Goal: Check status: Check status

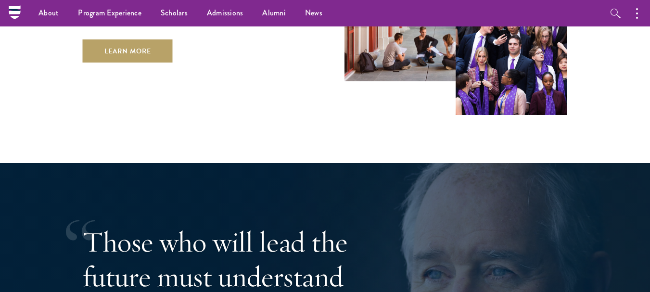
scroll to position [1571, 0]
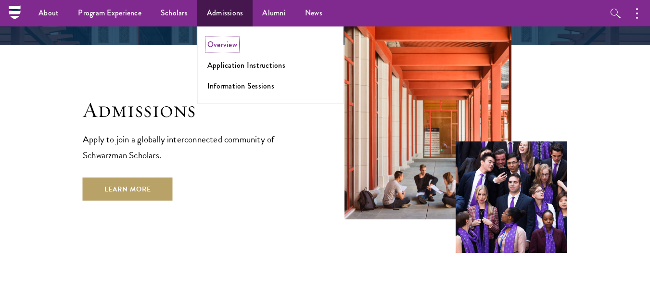
click at [228, 43] on link "Overview" at bounding box center [222, 44] width 30 height 11
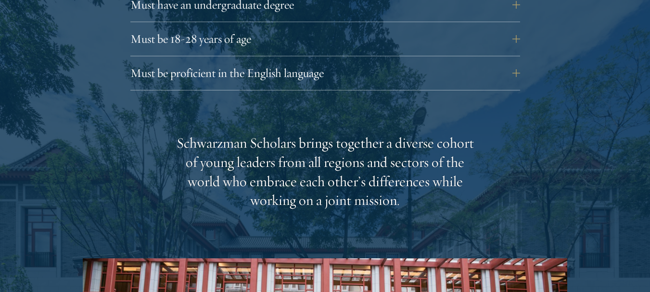
scroll to position [1408, 0]
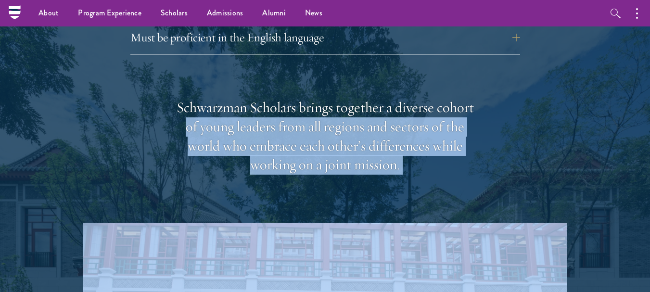
scroll to position [1426, 0]
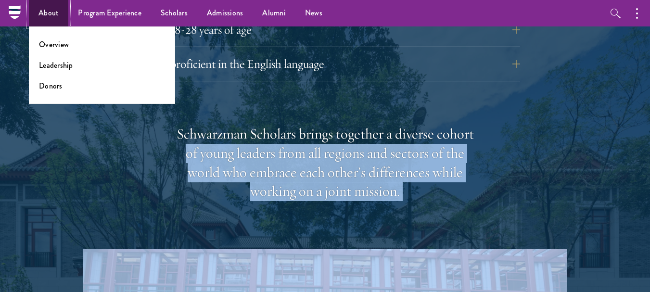
click at [49, 10] on link "About" at bounding box center [48, 13] width 39 height 26
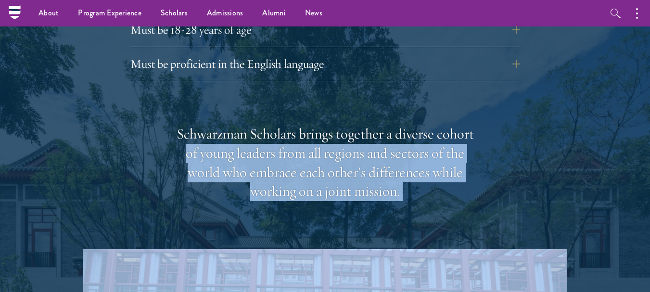
scroll to position [1422, 0]
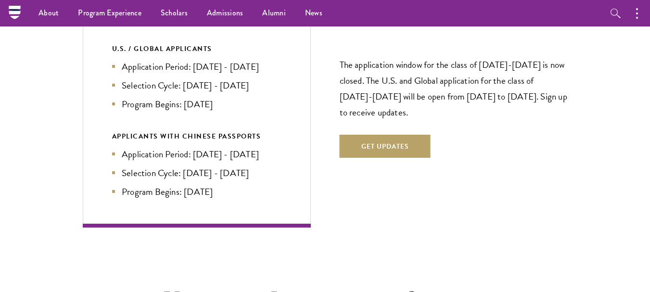
scroll to position [1993, 0]
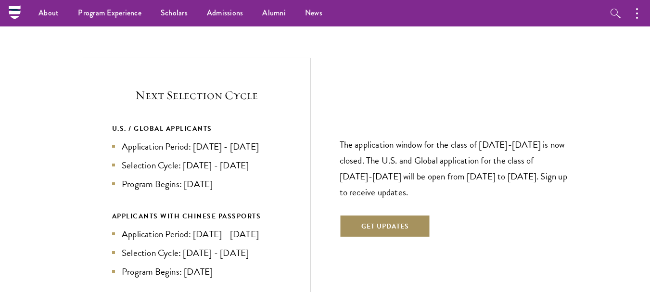
click at [389, 215] on button "Get Updates" at bounding box center [385, 226] width 91 height 23
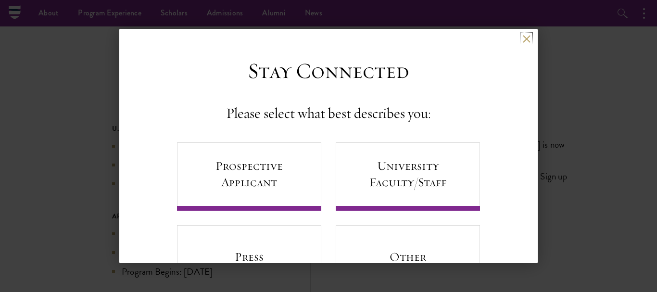
click at [522, 35] on button at bounding box center [526, 39] width 8 height 8
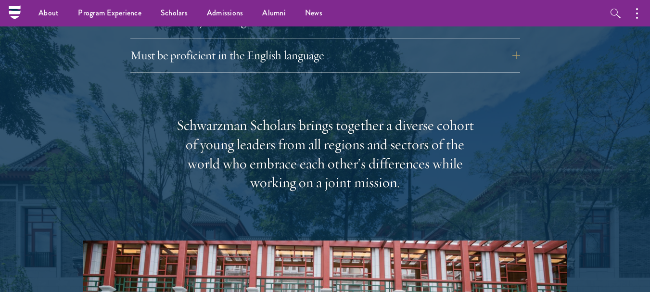
scroll to position [1417, 0]
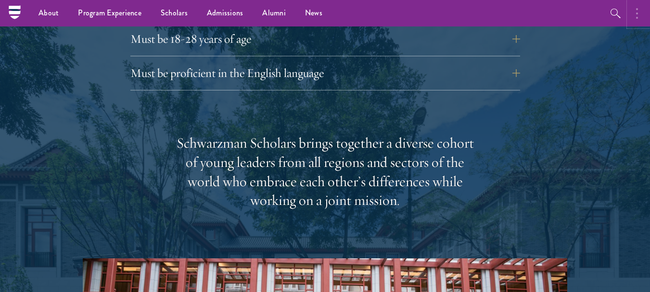
click at [638, 12] on button "button" at bounding box center [639, 13] width 21 height 26
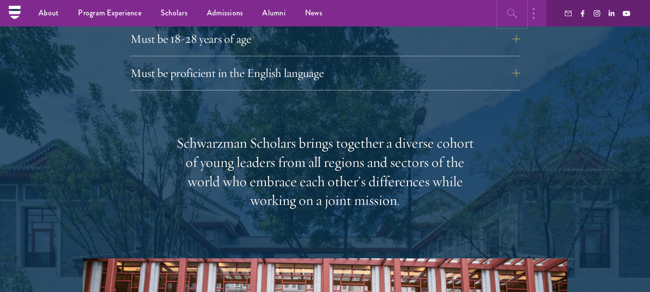
click at [512, 13] on icon "button" at bounding box center [513, 14] width 12 height 12
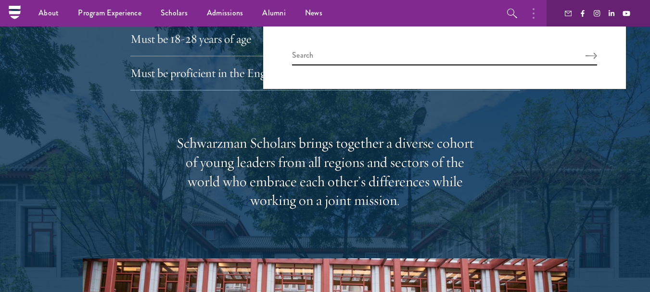
click at [446, 47] on div at bounding box center [444, 57] width 363 height 63
click at [446, 56] on input "search" at bounding box center [444, 58] width 305 height 16
type input "application status"
click at [585, 52] on button "Search" at bounding box center [591, 55] width 12 height 7
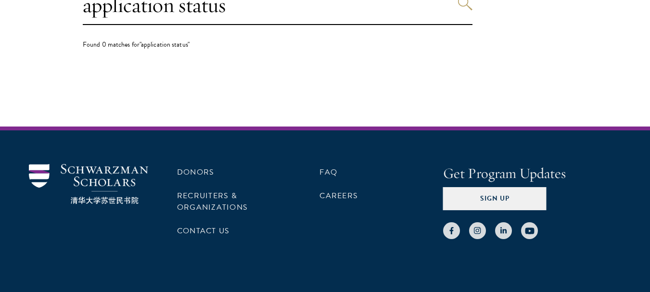
scroll to position [338, 0]
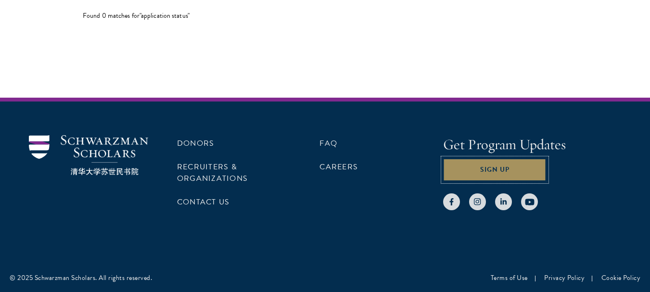
click at [496, 164] on button "Sign Up" at bounding box center [494, 169] width 103 height 23
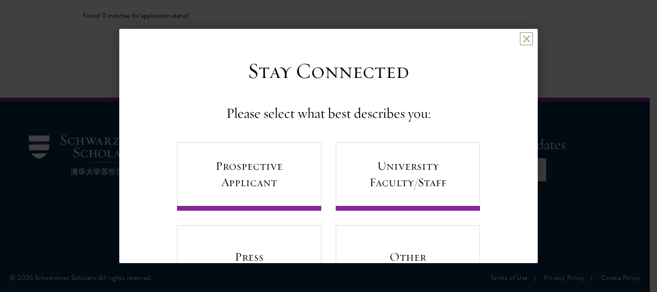
click at [522, 38] on button at bounding box center [526, 39] width 8 height 8
